Goal: Navigation & Orientation: Understand site structure

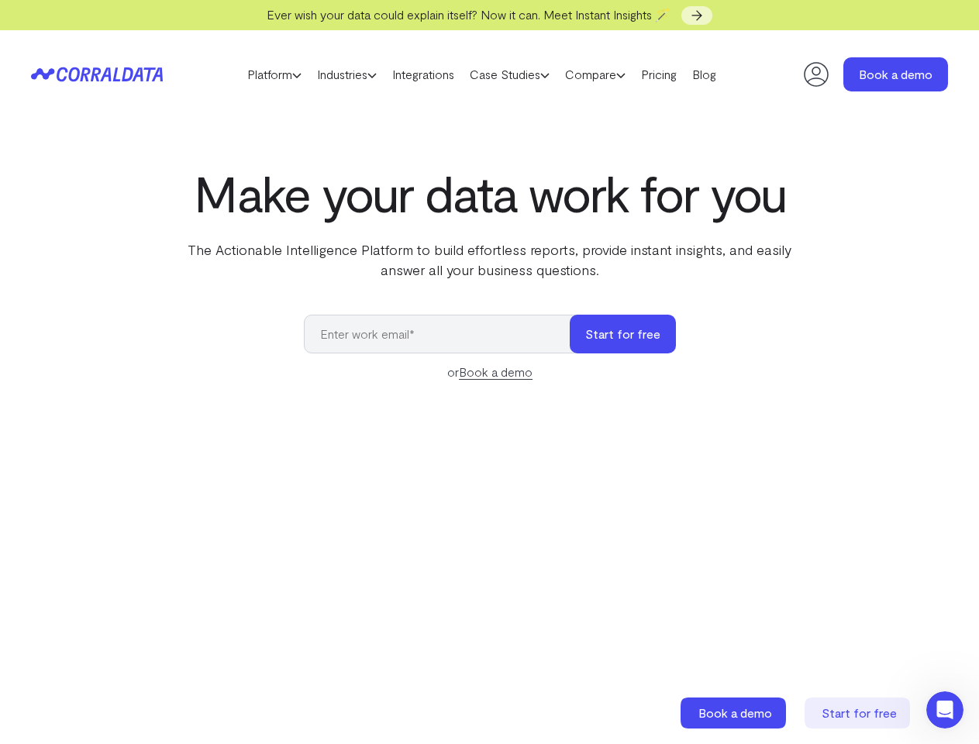
click at [259, 74] on link "Platform" at bounding box center [275, 74] width 70 height 23
click at [343, 74] on link "Industries" at bounding box center [346, 74] width 75 height 23
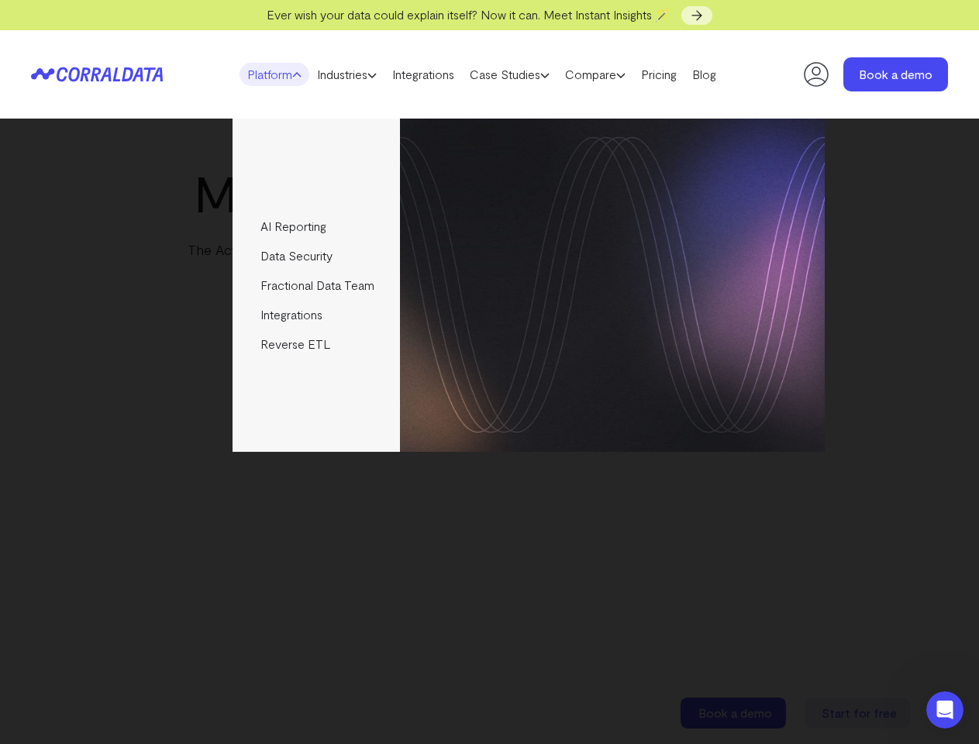
click at [525, 74] on link "Case Studies" at bounding box center [509, 74] width 95 height 23
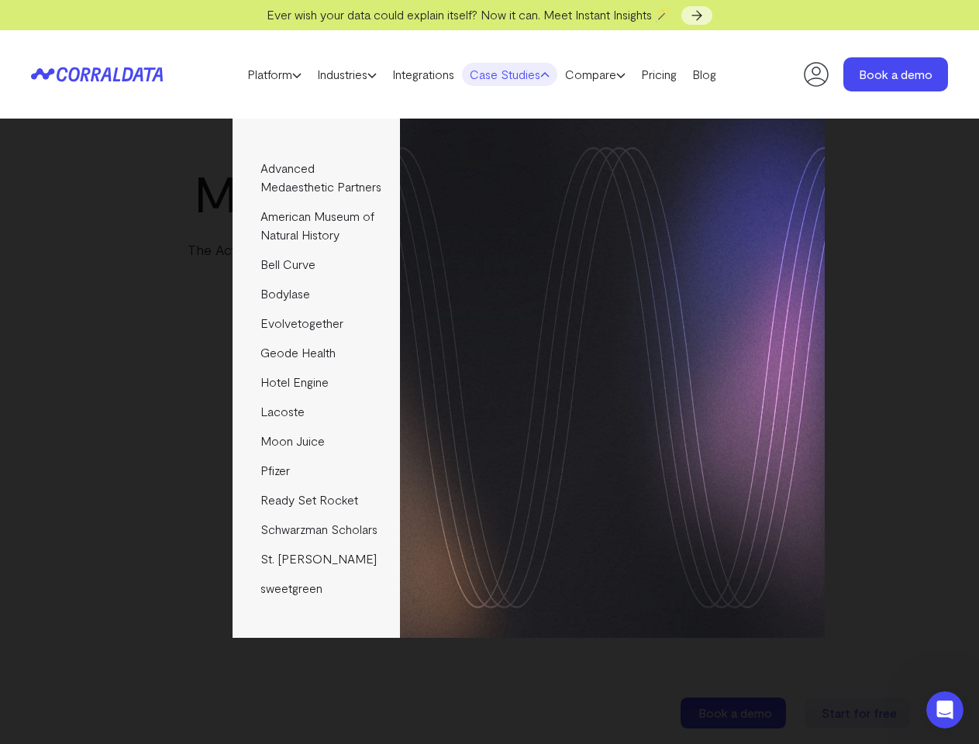
click at [621, 74] on link "Compare" at bounding box center [596, 74] width 76 height 23
click at [624, 334] on img at bounding box center [612, 379] width 425 height 520
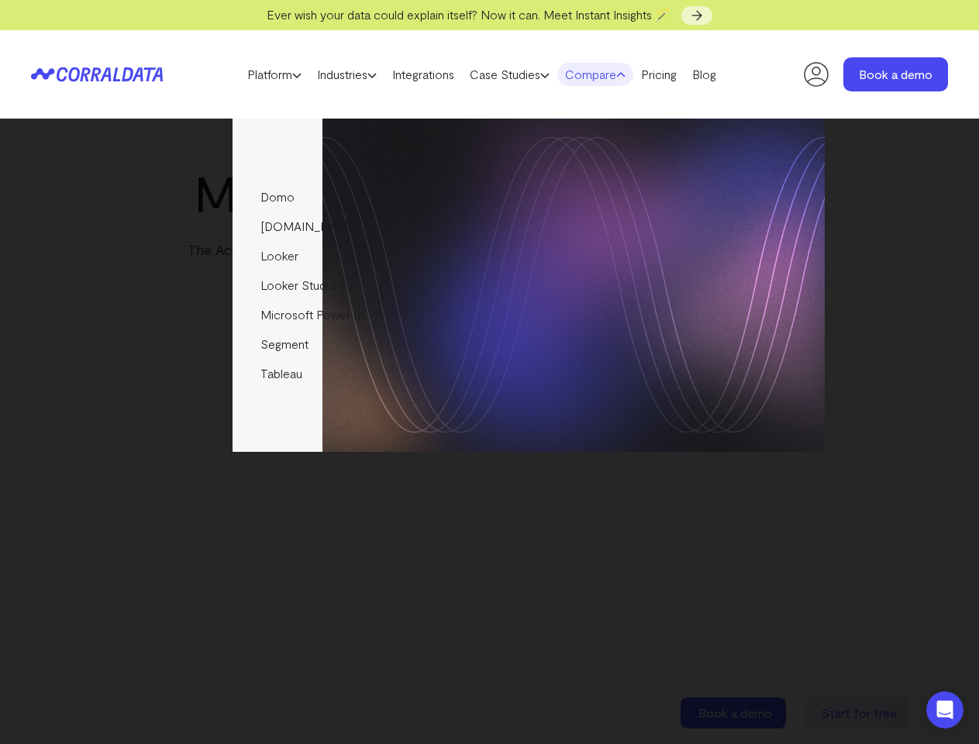
click at [945, 710] on icon "Open Intercom Messenger" at bounding box center [946, 711] width 26 height 26
